Goal: Navigation & Orientation: Find specific page/section

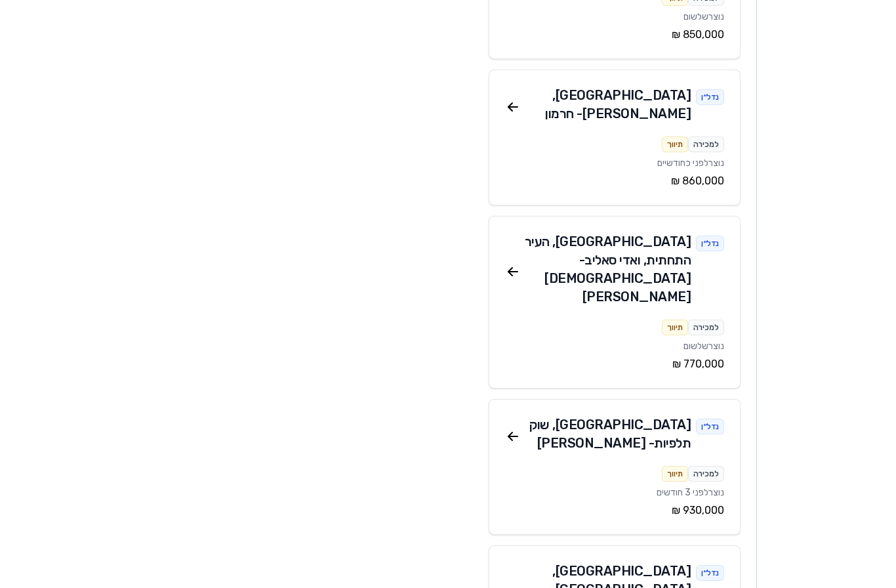
scroll to position [2829, 0]
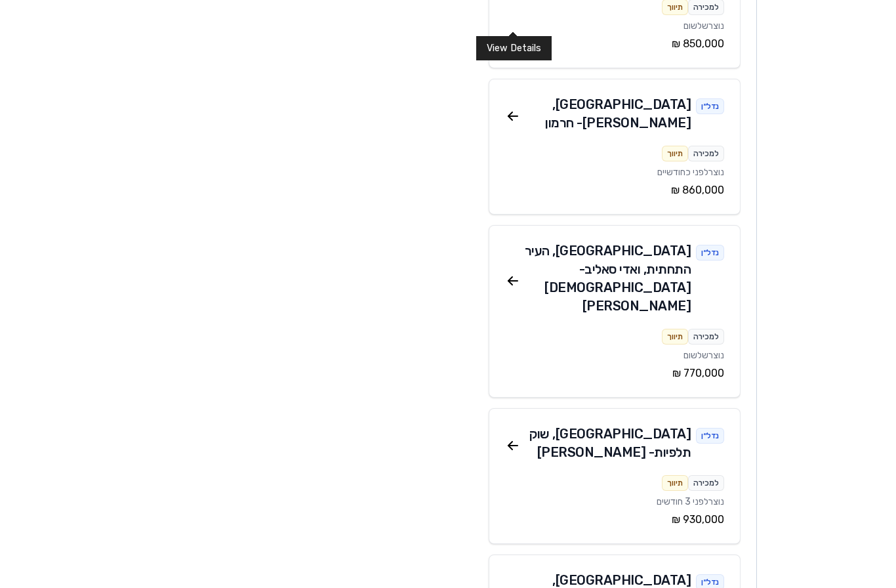
click at [515, 438] on icon at bounding box center [513, 446] width 16 height 16
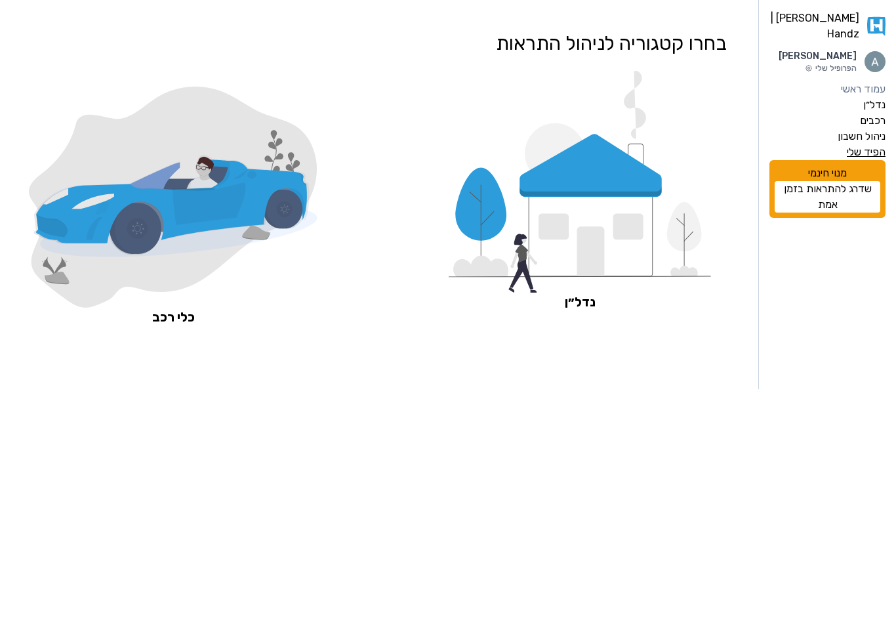
click at [867, 160] on label "הפיד שלי" at bounding box center [866, 152] width 39 height 16
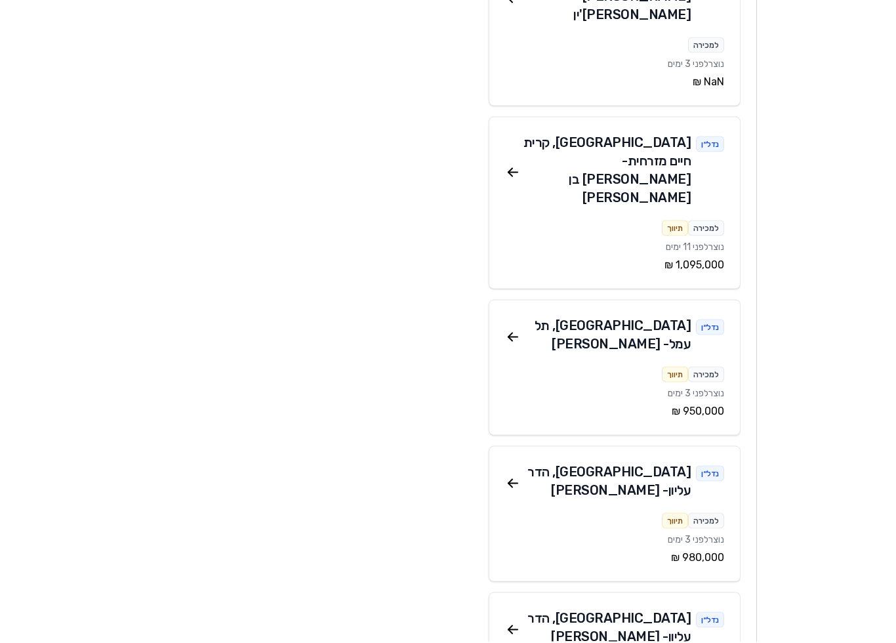
scroll to position [5880, 0]
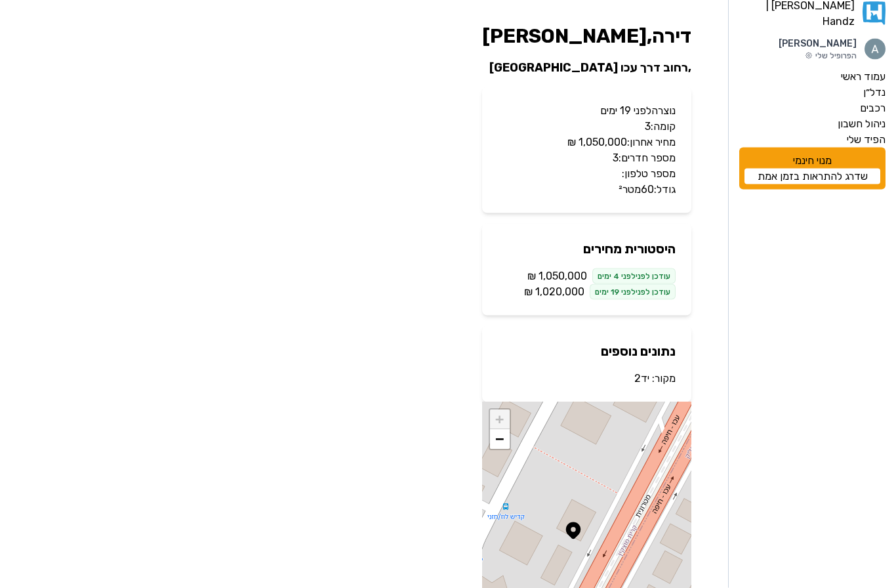
scroll to position [2, 0]
